Goal: Information Seeking & Learning: Find specific fact

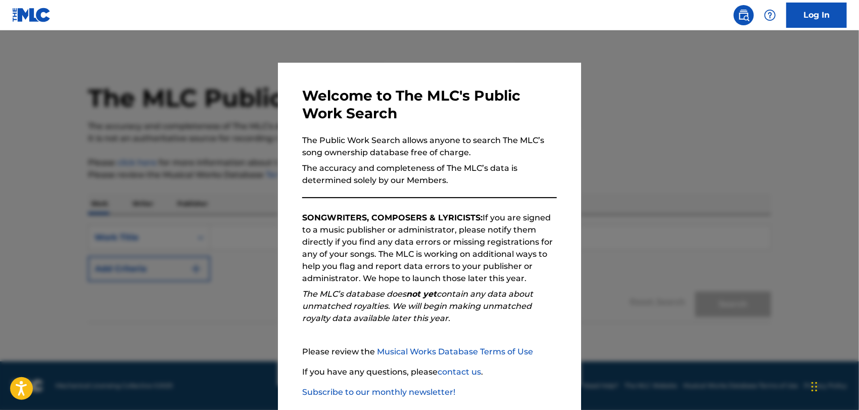
click at [688, 147] on div at bounding box center [429, 235] width 859 height 410
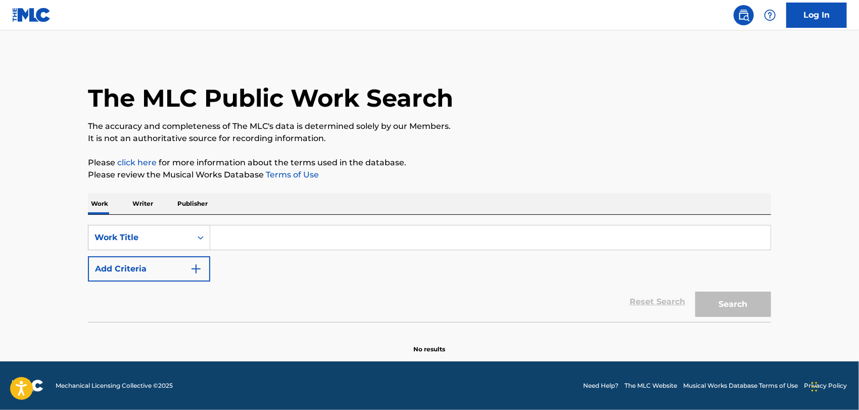
click at [226, 243] on input "Search Form" at bounding box center [490, 237] width 560 height 24
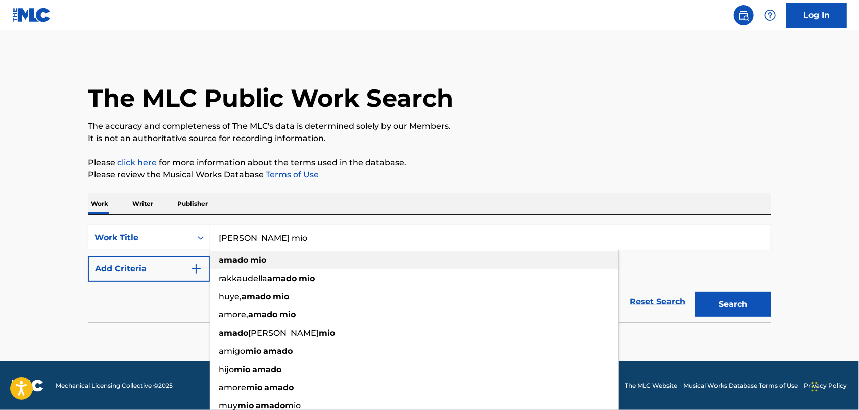
type input "[PERSON_NAME] mio"
click at [236, 259] on strong "amado" at bounding box center [233, 260] width 29 height 10
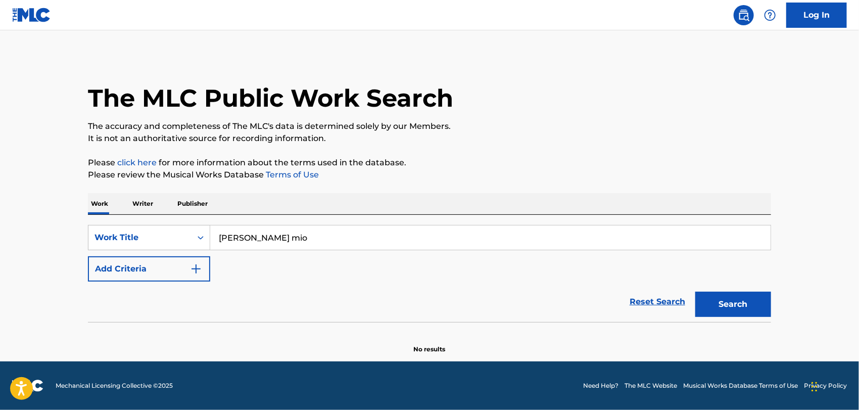
click at [743, 298] on button "Search" at bounding box center [733, 303] width 76 height 25
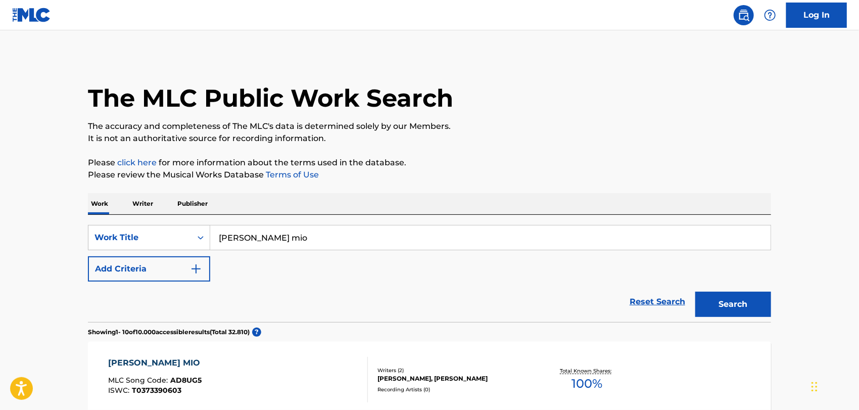
click at [198, 269] on img "Search Form" at bounding box center [196, 269] width 12 height 12
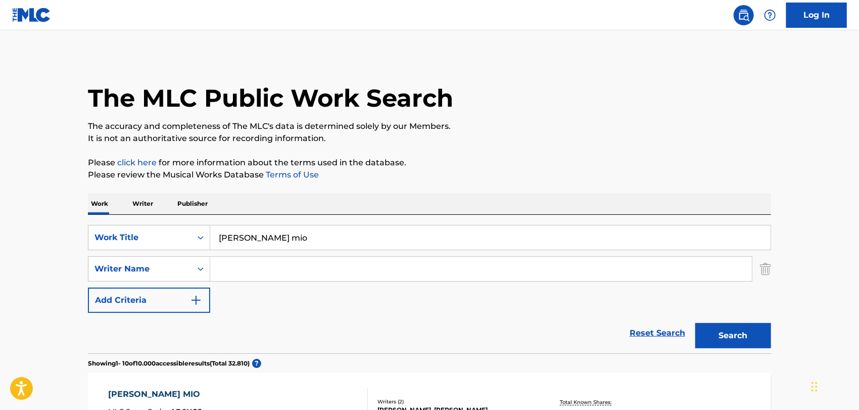
click at [244, 276] on input "Search Form" at bounding box center [481, 269] width 542 height 24
type input "o"
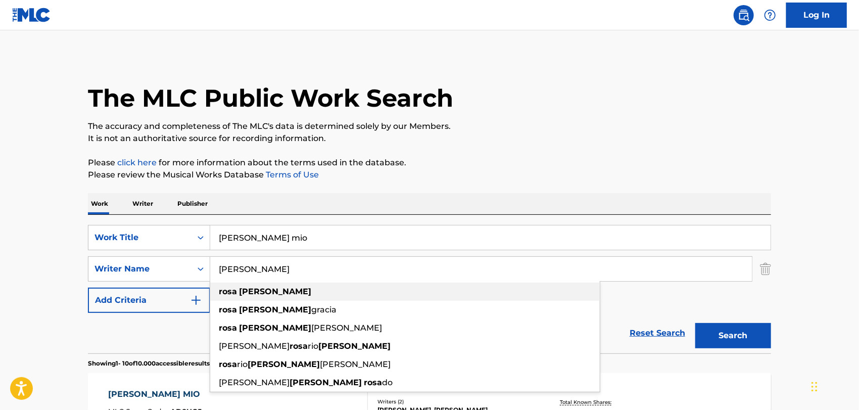
click at [246, 289] on strong "[PERSON_NAME]" at bounding box center [275, 291] width 72 height 10
type input "[PERSON_NAME]"
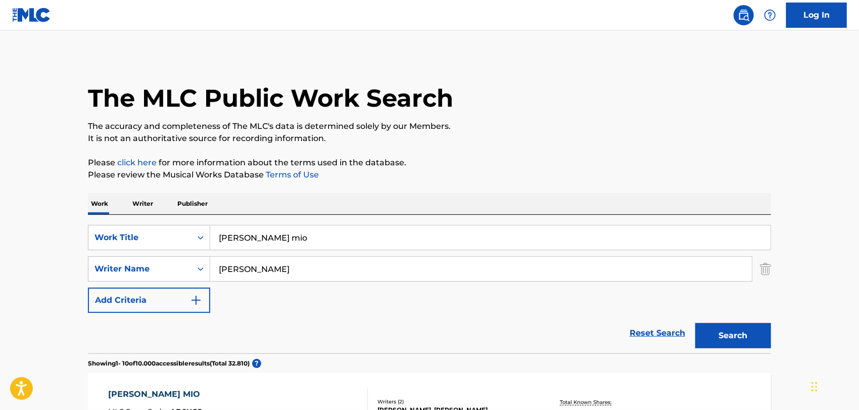
click at [728, 331] on button "Search" at bounding box center [733, 335] width 76 height 25
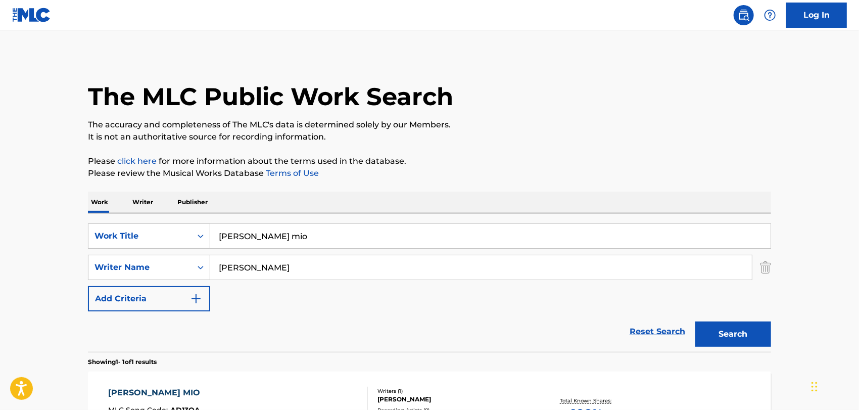
scroll to position [84, 0]
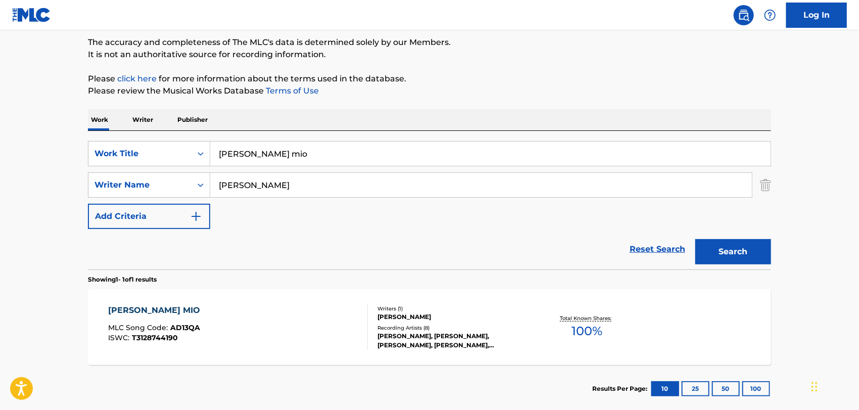
click at [157, 310] on div "[PERSON_NAME] MIO" at bounding box center [157, 310] width 97 height 12
